Goal: Information Seeking & Learning: Learn about a topic

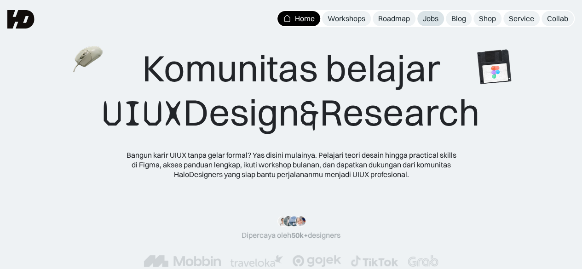
click at [427, 16] on div "Jobs" at bounding box center [431, 19] width 16 height 10
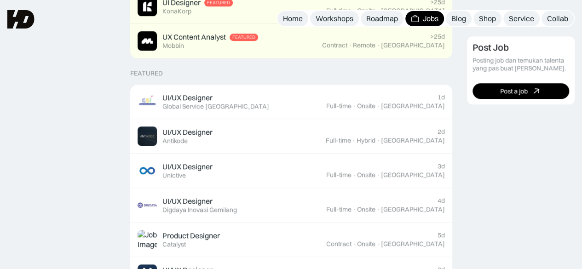
scroll to position [309, 0]
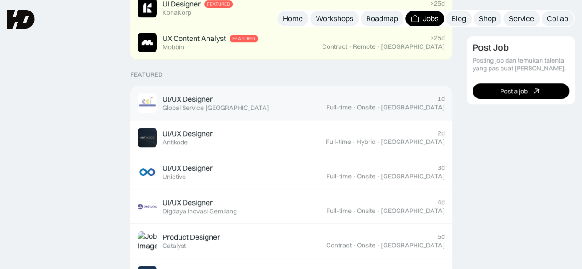
click at [156, 104] on div "UI/UX Designer Featured Global Service Indonesia" at bounding box center [232, 102] width 189 height 19
click at [188, 115] on link "UI/UX Designer Featured Global Service Indonesia 1d Full-time · Onsite · Jakarta" at bounding box center [291, 103] width 322 height 35
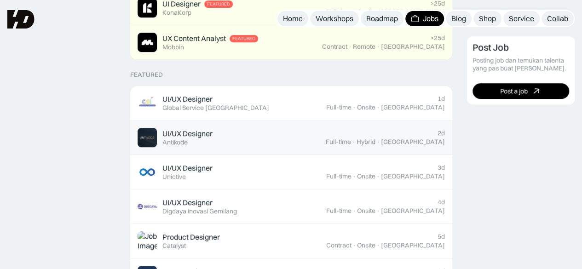
click at [198, 136] on div "UI/UX Designer" at bounding box center [187, 134] width 50 height 10
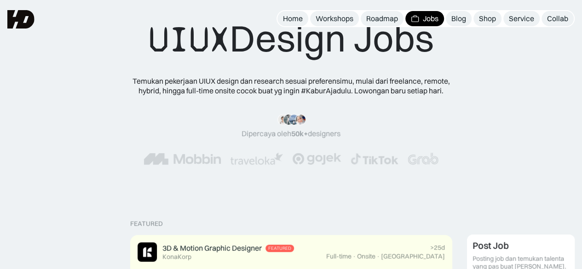
scroll to position [0, 0]
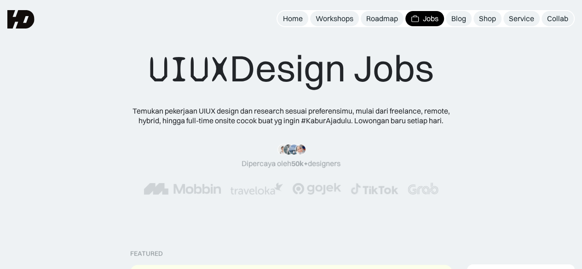
click at [96, 133] on div "“Siang tim HD, mau ngasih kabar kalo mulai minggu depan udah landing my first j…" at bounding box center [291, 170] width 508 height 88
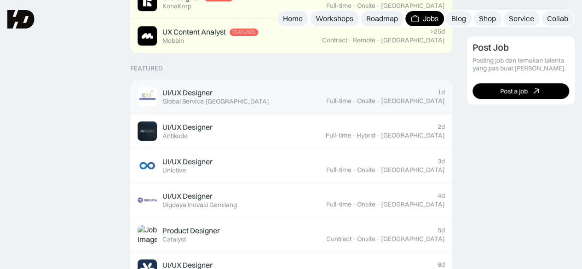
scroll to position [315, 0]
click at [248, 96] on div "UI/UX Designer Featured Global Service Indonesia" at bounding box center [232, 96] width 189 height 19
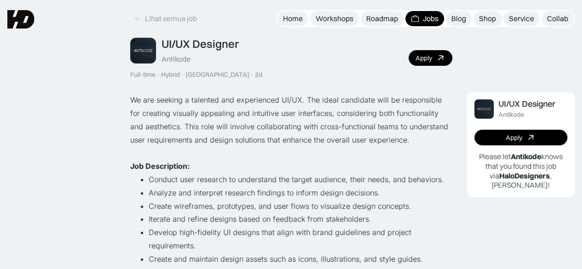
scroll to position [23, 0]
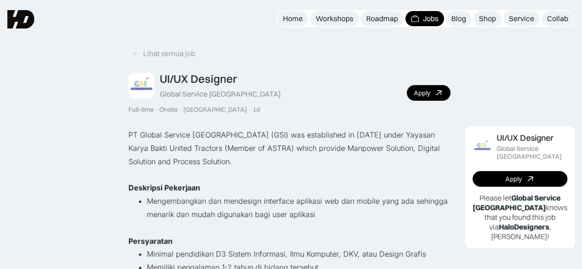
click at [25, 23] on img at bounding box center [20, 19] width 27 height 18
click at [380, 15] on div "Roadmap" at bounding box center [382, 19] width 32 height 10
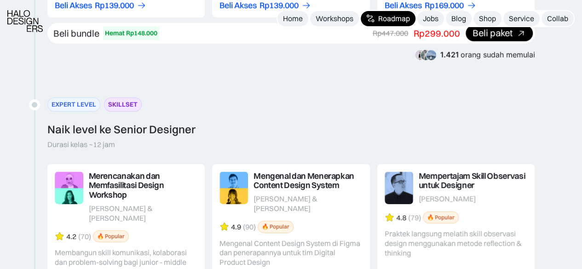
scroll to position [1539, 0]
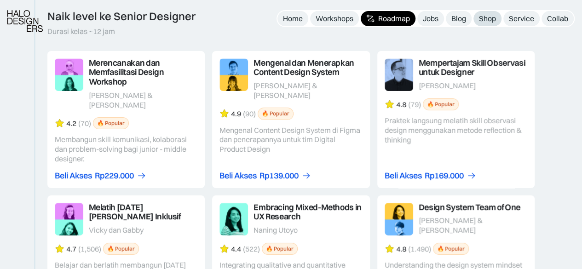
click at [487, 18] on div "Shop" at bounding box center [487, 19] width 17 height 10
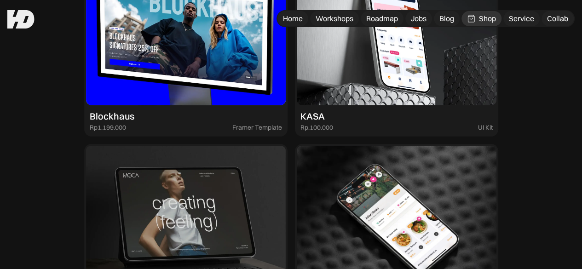
scroll to position [1332, 0]
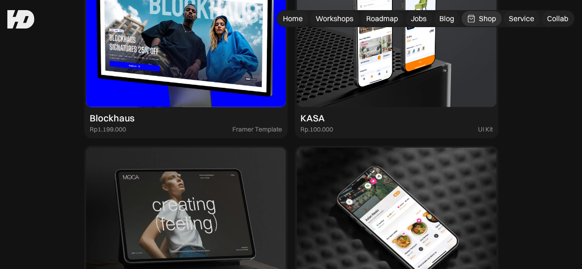
click at [342, 82] on img at bounding box center [397, 32] width 200 height 150
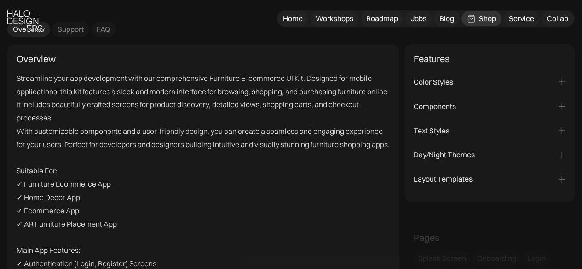
scroll to position [1003, 0]
